Goal: Find specific page/section: Find specific page/section

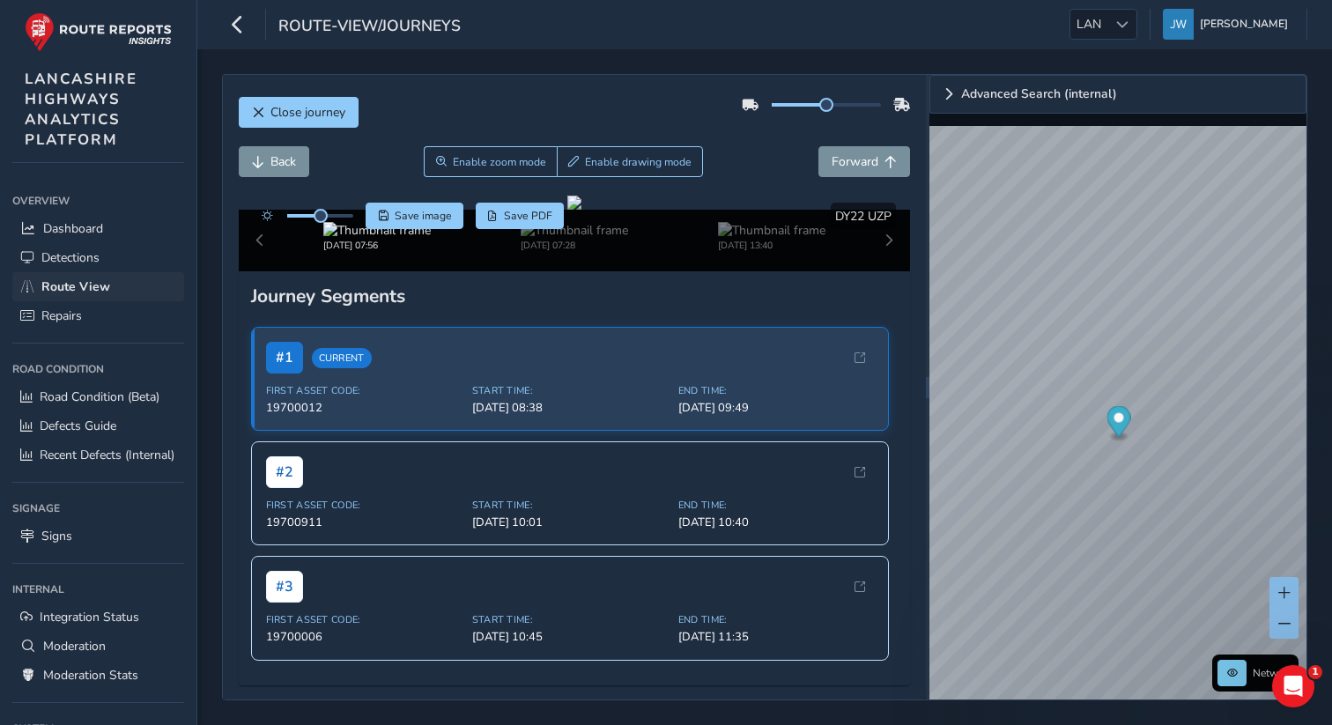
scroll to position [407, 0]
click at [78, 251] on span "Detections" at bounding box center [70, 257] width 58 height 17
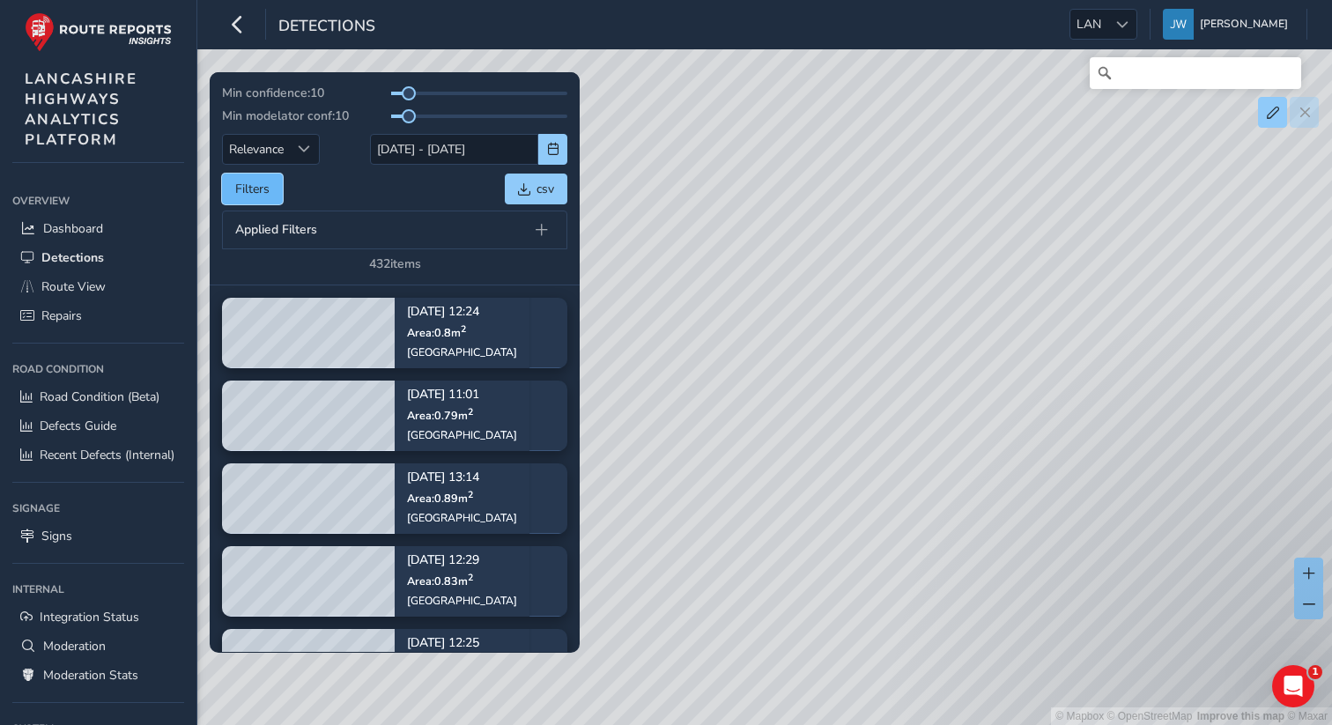
click at [264, 193] on button "Filters" at bounding box center [252, 189] width 61 height 31
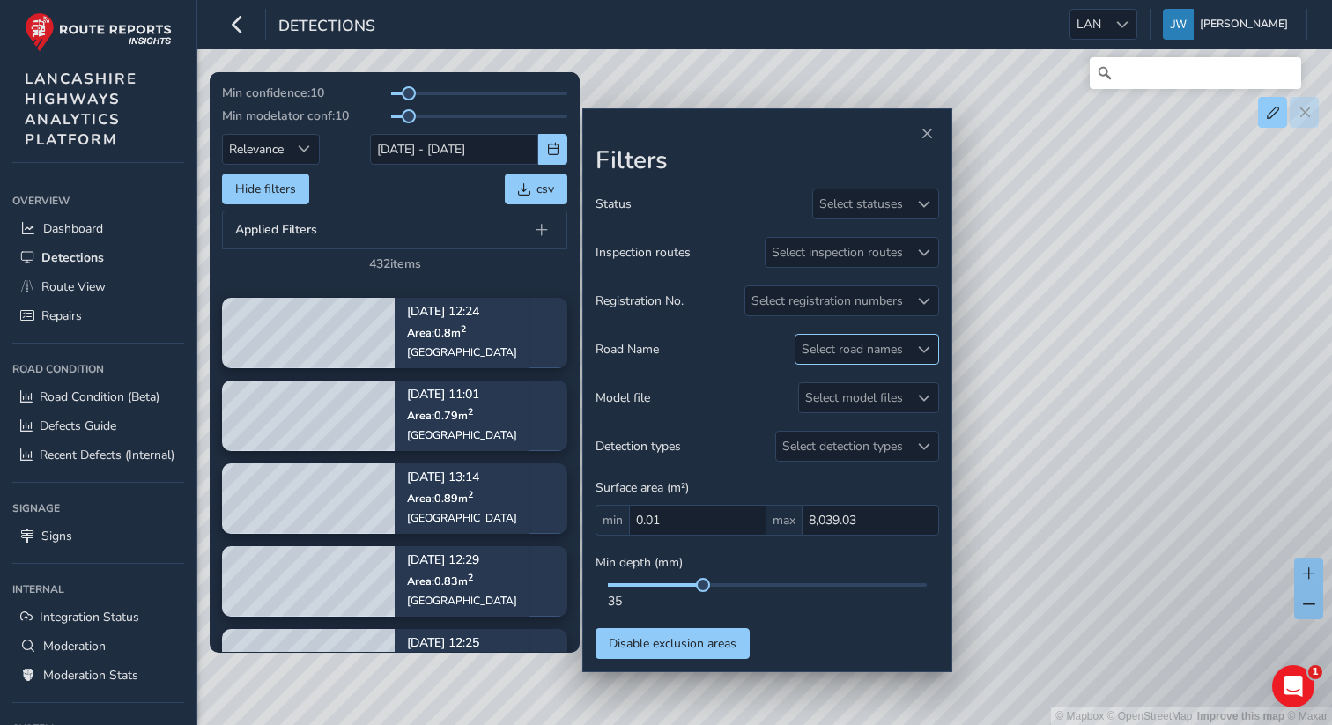
click at [843, 351] on div "Select road names" at bounding box center [852, 349] width 114 height 29
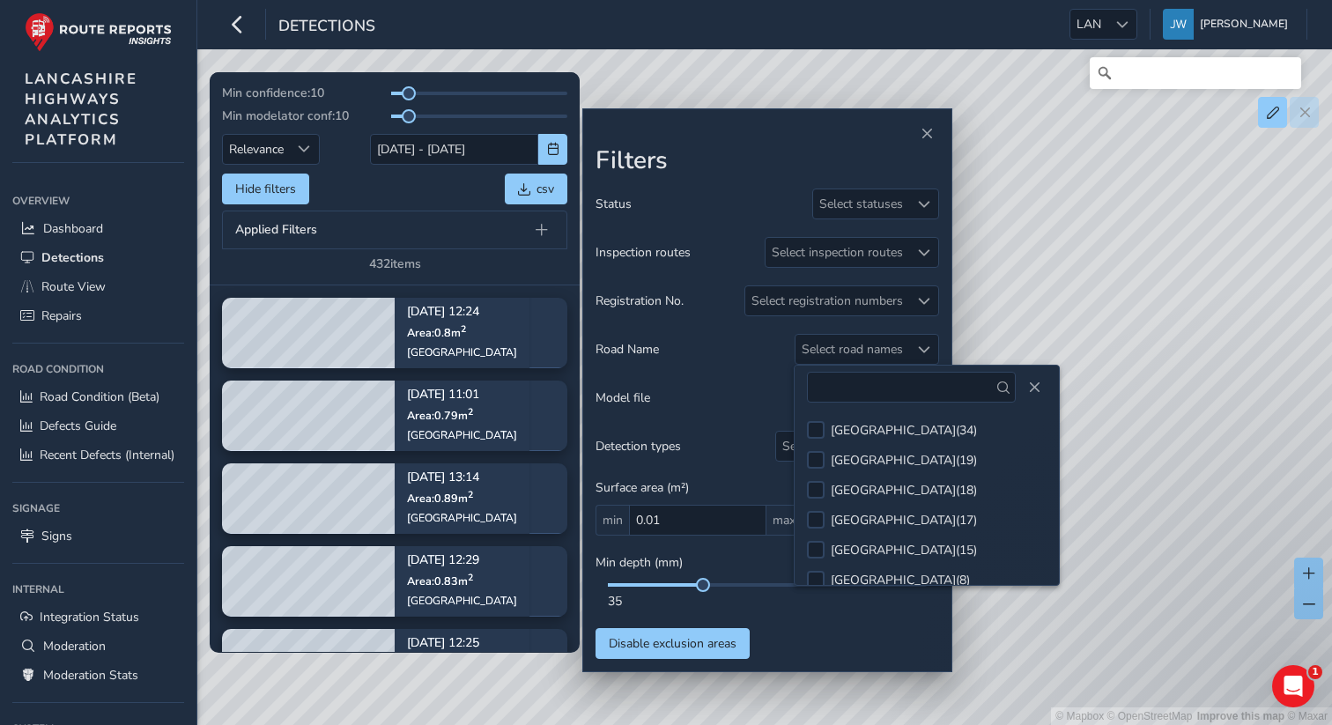
click at [685, 125] on div at bounding box center [768, 134] width 344 height 25
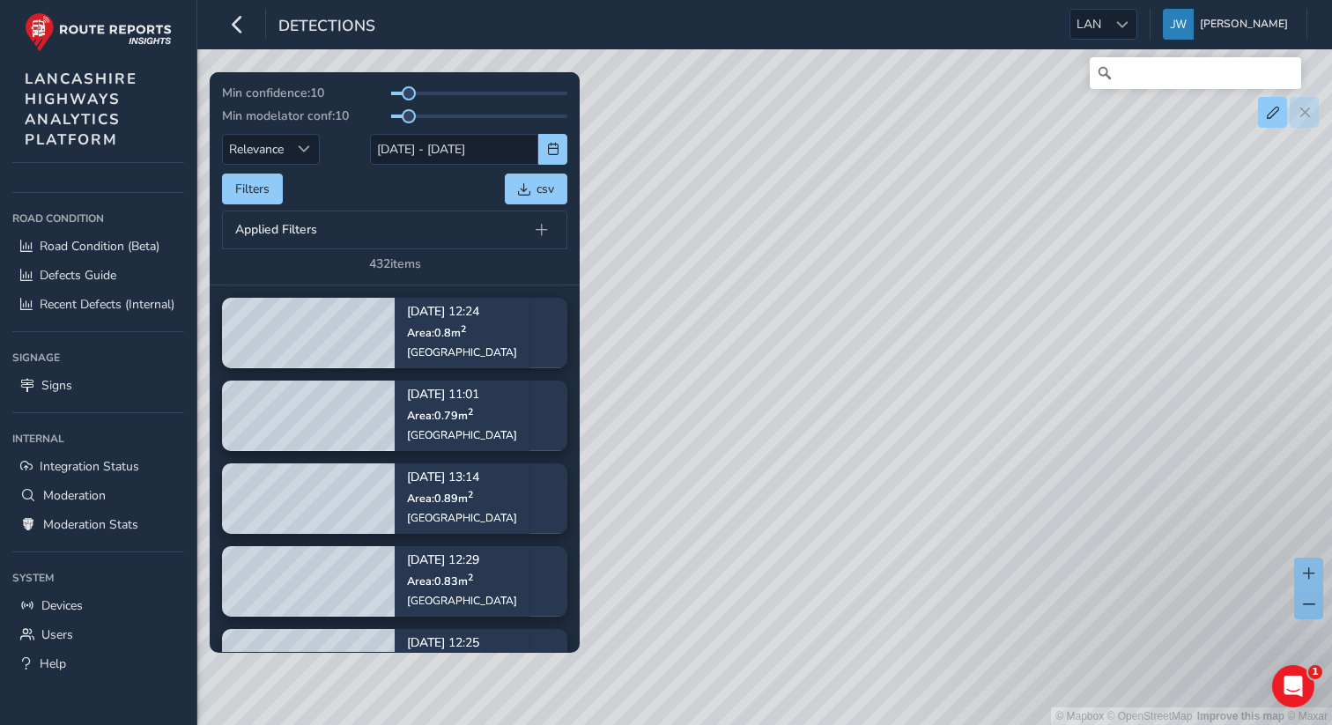
scroll to position [113, 0]
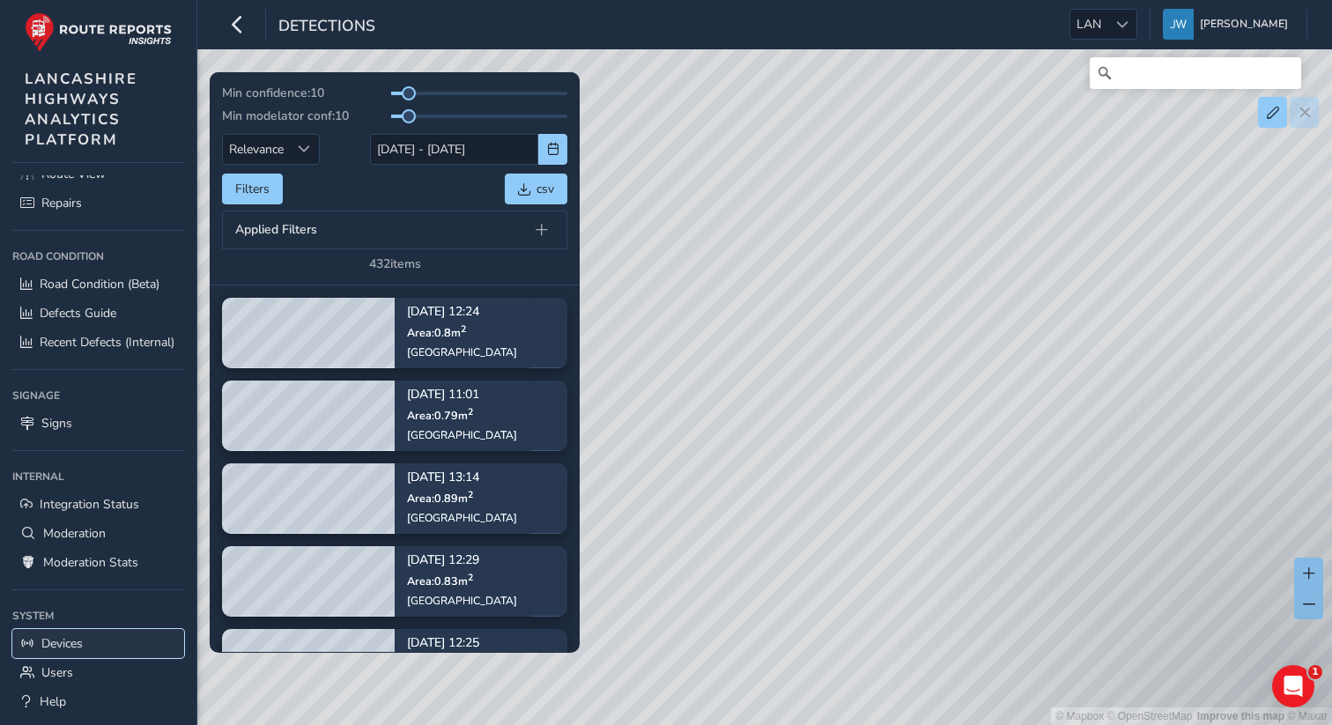
click at [78, 647] on span "Devices" at bounding box center [61, 643] width 41 height 17
